Goal: Task Accomplishment & Management: Manage account settings

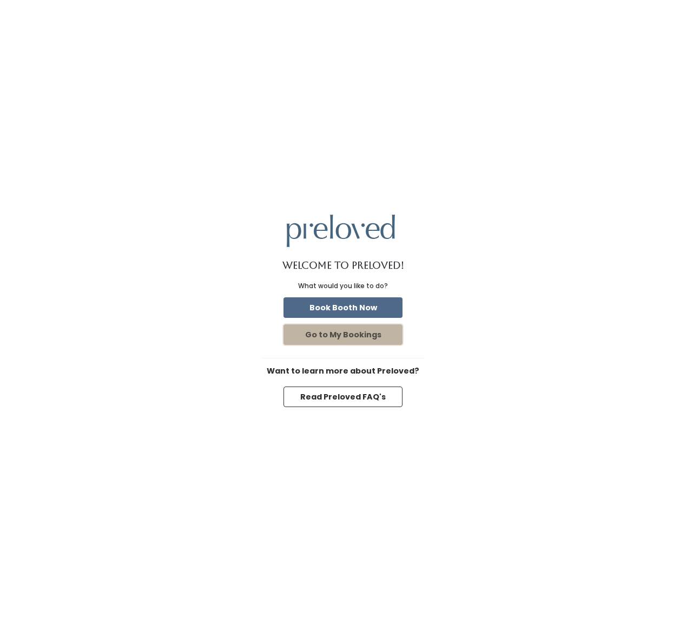
click at [314, 339] on button "Go to My Bookings" at bounding box center [342, 335] width 119 height 21
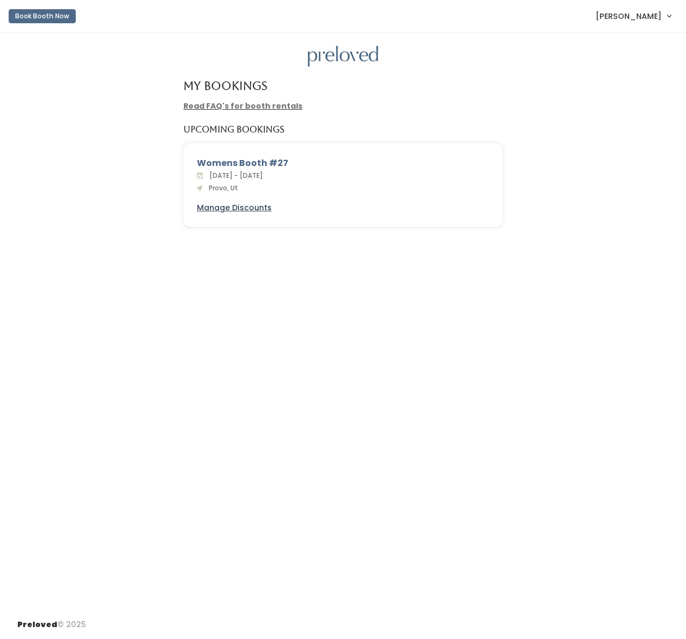
click at [232, 208] on u "Manage Discounts" at bounding box center [234, 207] width 75 height 11
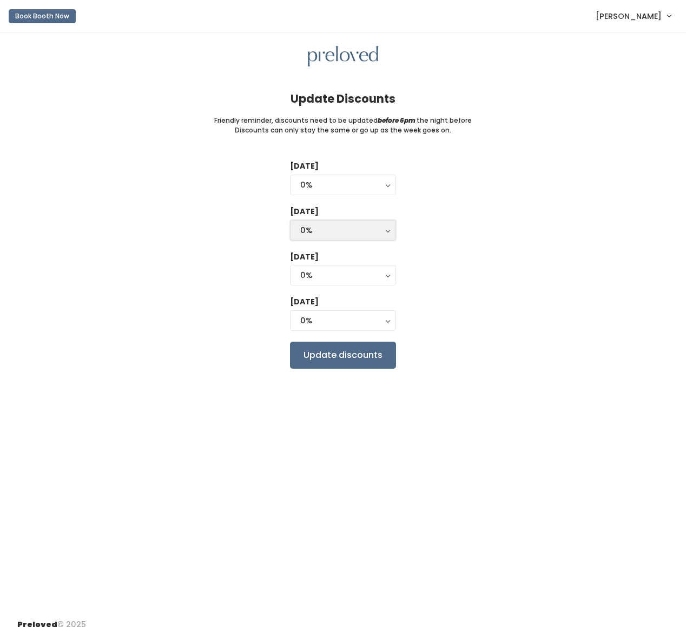
click at [386, 231] on button "0%" at bounding box center [343, 230] width 106 height 21
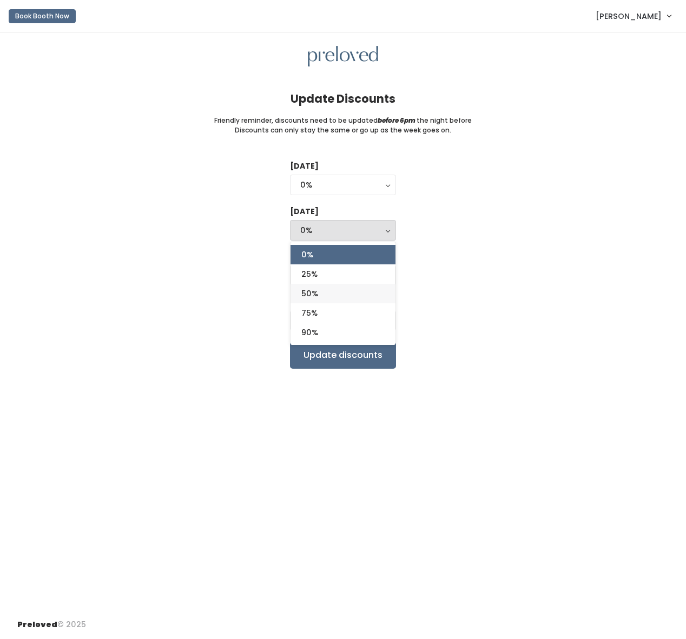
click at [358, 296] on link "50%" at bounding box center [342, 293] width 105 height 19
select select "50%"
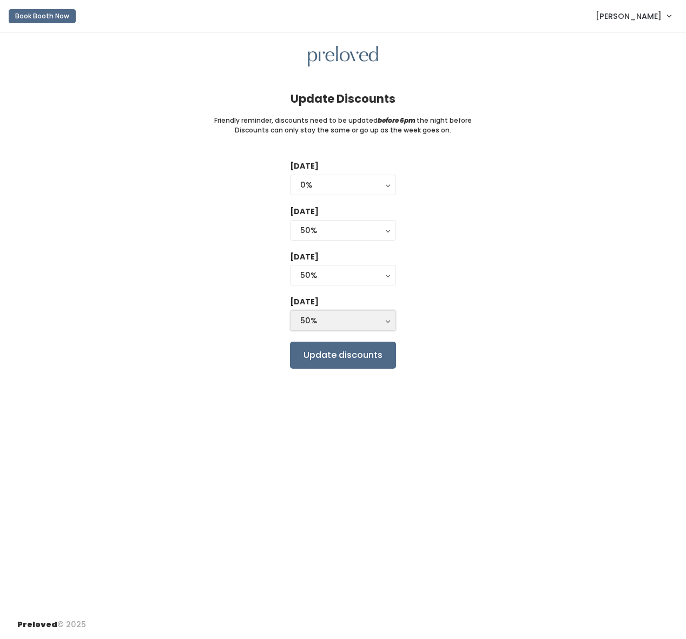
click at [388, 320] on button "50%" at bounding box center [343, 320] width 106 height 21
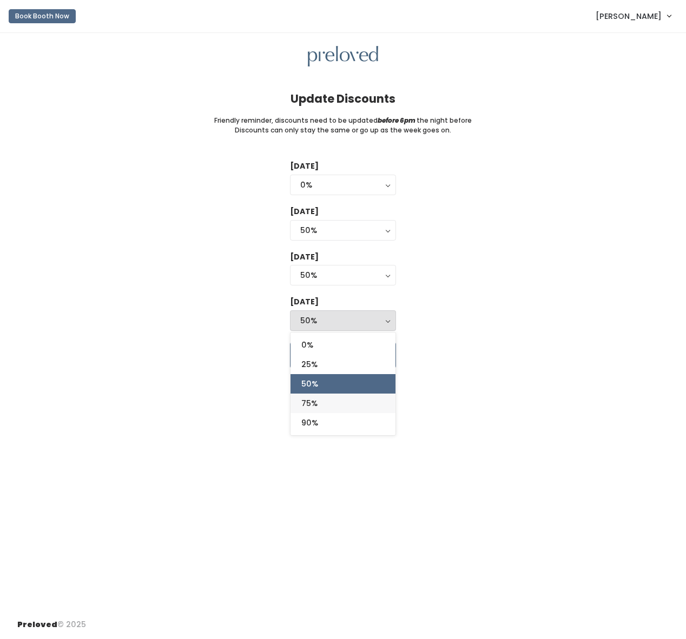
click at [325, 405] on link "75%" at bounding box center [342, 403] width 105 height 19
select select "75%"
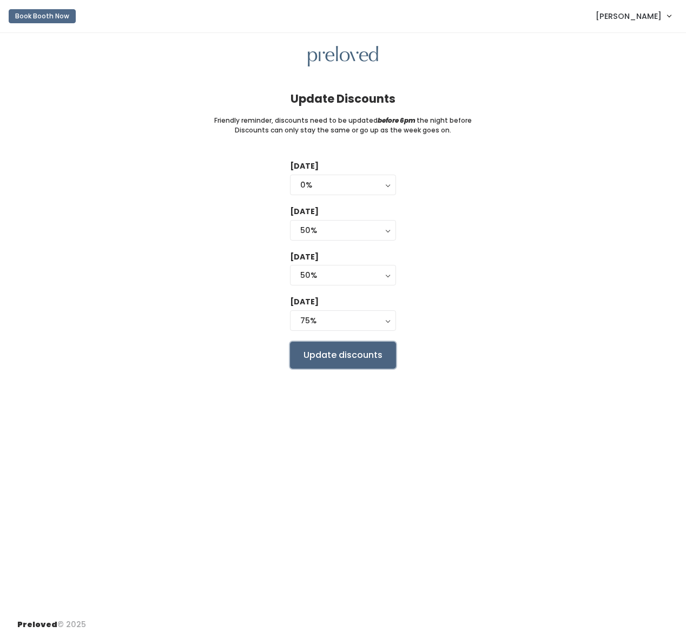
click at [330, 359] on input "Update discounts" at bounding box center [343, 355] width 106 height 27
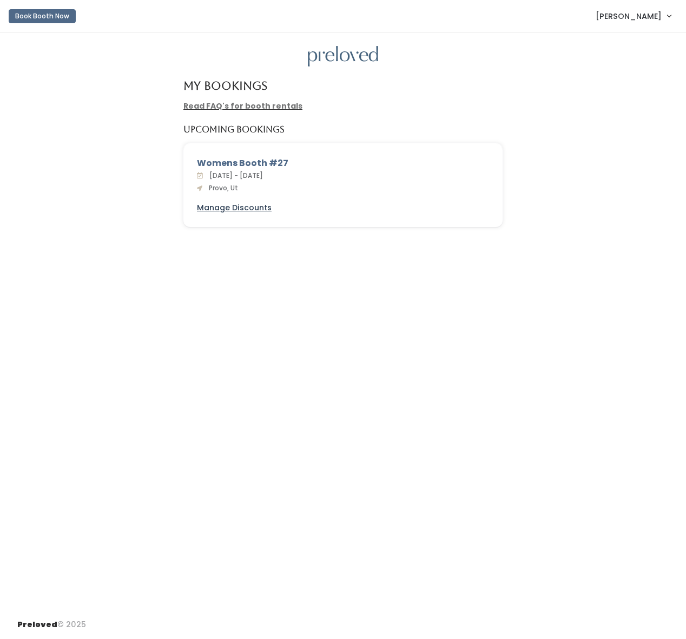
click at [224, 208] on u "Manage Discounts" at bounding box center [234, 207] width 75 height 11
